Goal: Information Seeking & Learning: Find specific fact

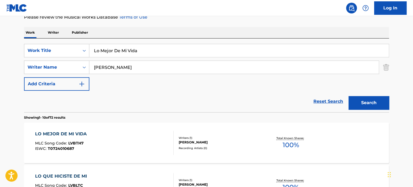
scroll to position [19, 0]
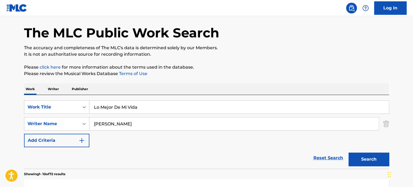
drag, startPoint x: 187, startPoint y: 125, endPoint x: 142, endPoint y: 133, distance: 45.5
click at [118, 130] on div "[PERSON_NAME]" at bounding box center [233, 123] width 289 height 13
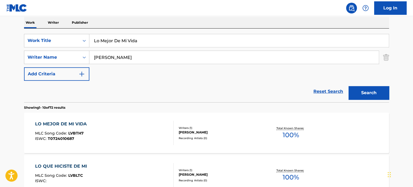
scroll to position [108, 0]
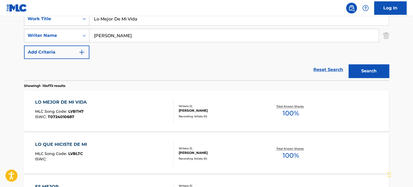
click at [150, 121] on div "LO MEJOR DE MI VIDA MLC Song Code : LVBTH7 ISWC : T0724010687" at bounding box center [104, 111] width 139 height 24
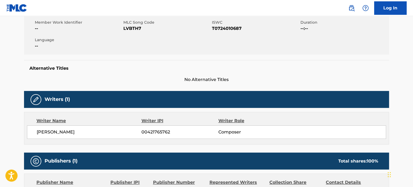
scroll to position [11, 0]
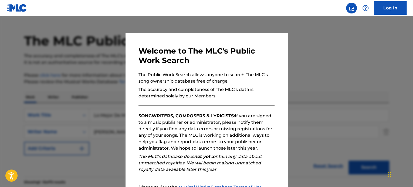
scroll to position [108, 0]
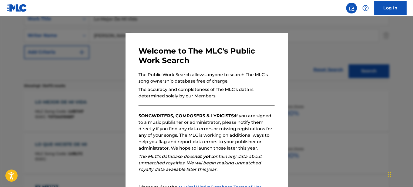
click at [263, 42] on div "Welcome to The MLC's Public Work Search The Public Work Search allows anyone to…" at bounding box center [206, 139] width 162 height 213
click at [301, 47] on div at bounding box center [206, 109] width 413 height 187
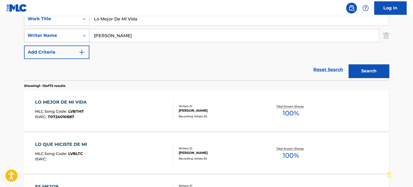
drag, startPoint x: 149, startPoint y: 38, endPoint x: 45, endPoint y: 38, distance: 103.6
click at [45, 38] on div "SearchWithCriteria995548b7-dc50-480b-ac5f-621e6f0fe737 Writer Name [PERSON_NAME]" at bounding box center [206, 35] width 365 height 13
type input "brito"
click at [348, 64] on button "Search" at bounding box center [368, 70] width 40 height 13
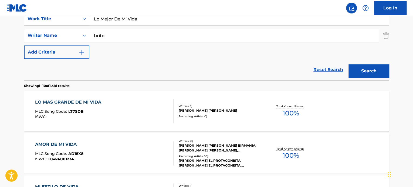
click at [114, 112] on div "LO MAS GRANDE DE MI VIDA MLC Song Code : LT7SDB ISWC :" at bounding box center [104, 111] width 139 height 24
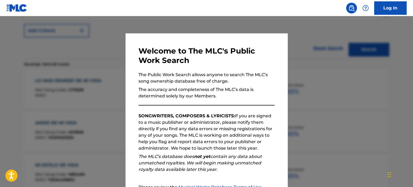
scroll to position [108, 0]
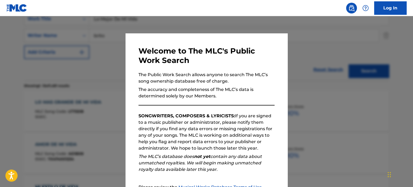
click at [305, 59] on div at bounding box center [206, 109] width 413 height 187
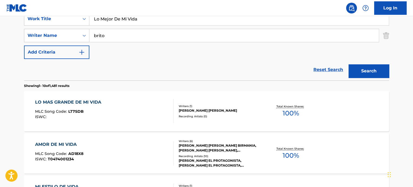
click at [126, 111] on div "LO MAS GRANDE DE MI VIDA MLC Song Code : LT7SDB ISWC :" at bounding box center [104, 111] width 139 height 24
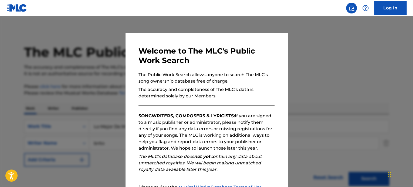
scroll to position [108, 0]
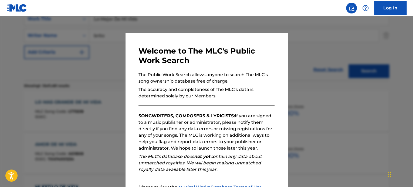
drag, startPoint x: 312, startPoint y: 73, endPoint x: 300, endPoint y: 78, distance: 12.8
click at [312, 73] on div at bounding box center [206, 109] width 413 height 187
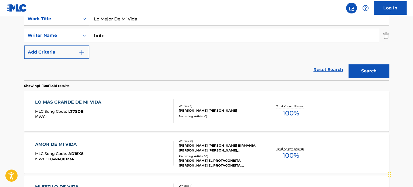
click at [215, 124] on div "LO MAS GRANDE DE MI VIDA MLC Song Code : LT7SDB ISWC : Writers ( 1 ) [PERSON_NA…" at bounding box center [206, 111] width 365 height 40
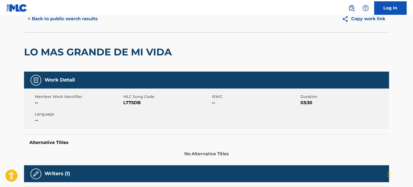
scroll to position [22, 0]
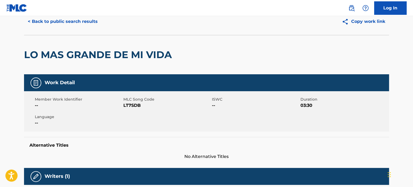
click at [128, 104] on span "LT7SDB" at bounding box center [166, 105] width 87 height 6
copy span "LT7SDB"
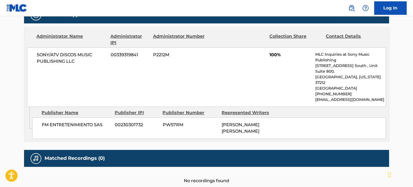
scroll to position [264, 0]
